Goal: Transaction & Acquisition: Purchase product/service

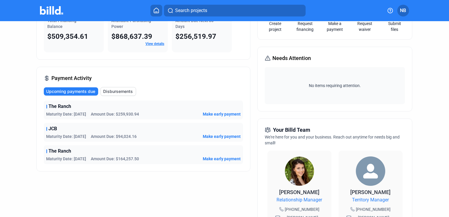
scroll to position [59, 0]
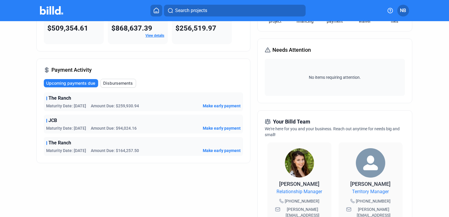
click at [136, 129] on div "Maturity Date: [DATE] Amount Due: $94,024.16 Make early payment" at bounding box center [143, 128] width 195 height 6
click at [214, 126] on span "Make early payment" at bounding box center [222, 128] width 38 height 6
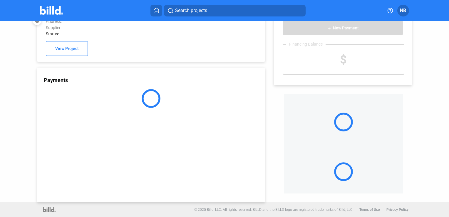
scroll to position [16, 0]
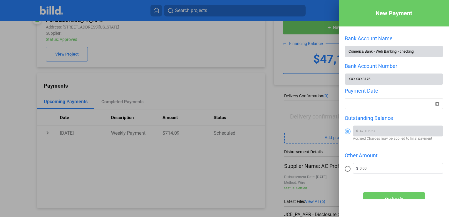
click at [269, 112] on div at bounding box center [224, 108] width 449 height 217
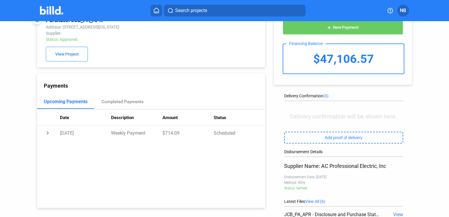
drag, startPoint x: 377, startPoint y: 59, endPoint x: 320, endPoint y: 54, distance: 56.6
click at [320, 54] on div "$47,106.57" at bounding box center [344, 58] width 121 height 29
copy div "47,106.57"
